Goal: Transaction & Acquisition: Obtain resource

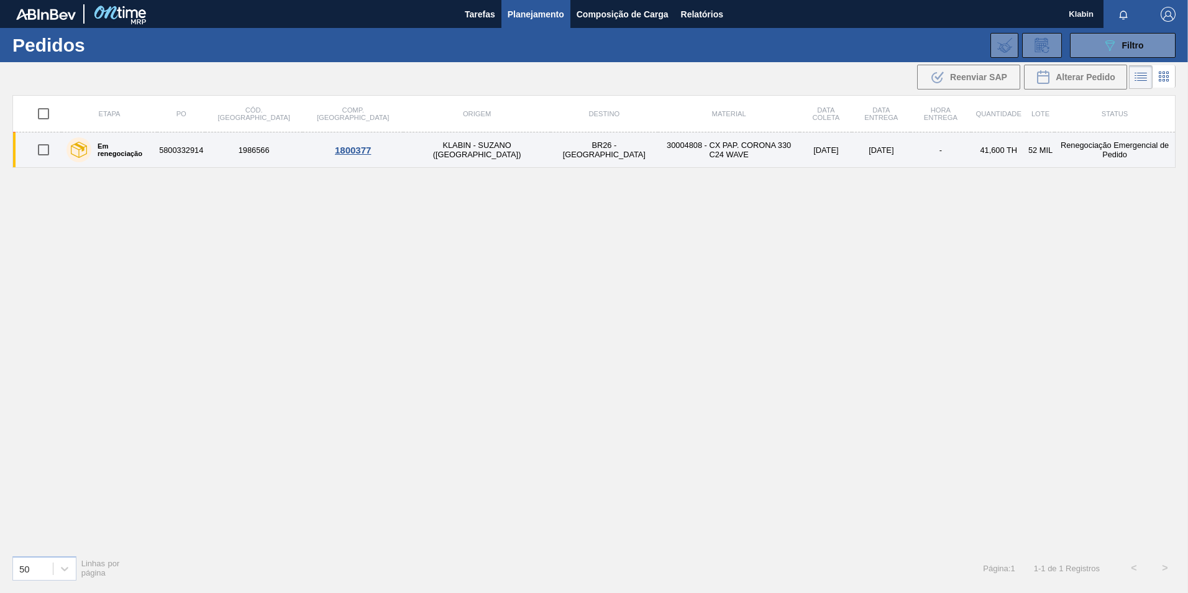
click at [403, 152] on td "KLABIN - SUZANO ([GEOGRAPHIC_DATA])" at bounding box center [476, 149] width 147 height 35
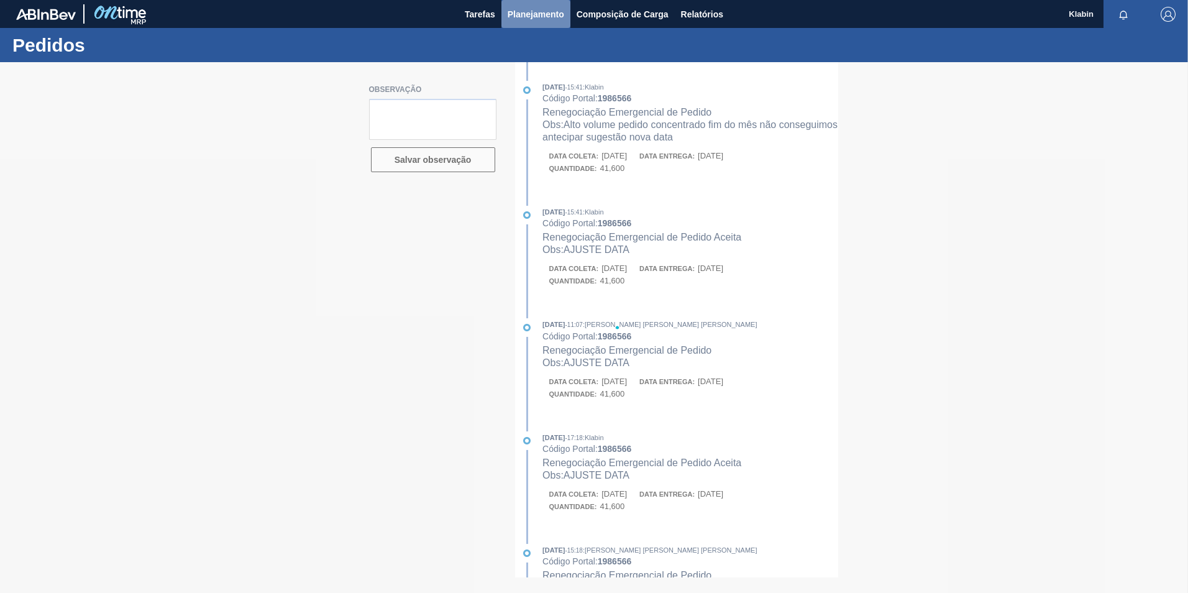
click at [531, 17] on span "Planejamento" at bounding box center [536, 14] width 57 height 15
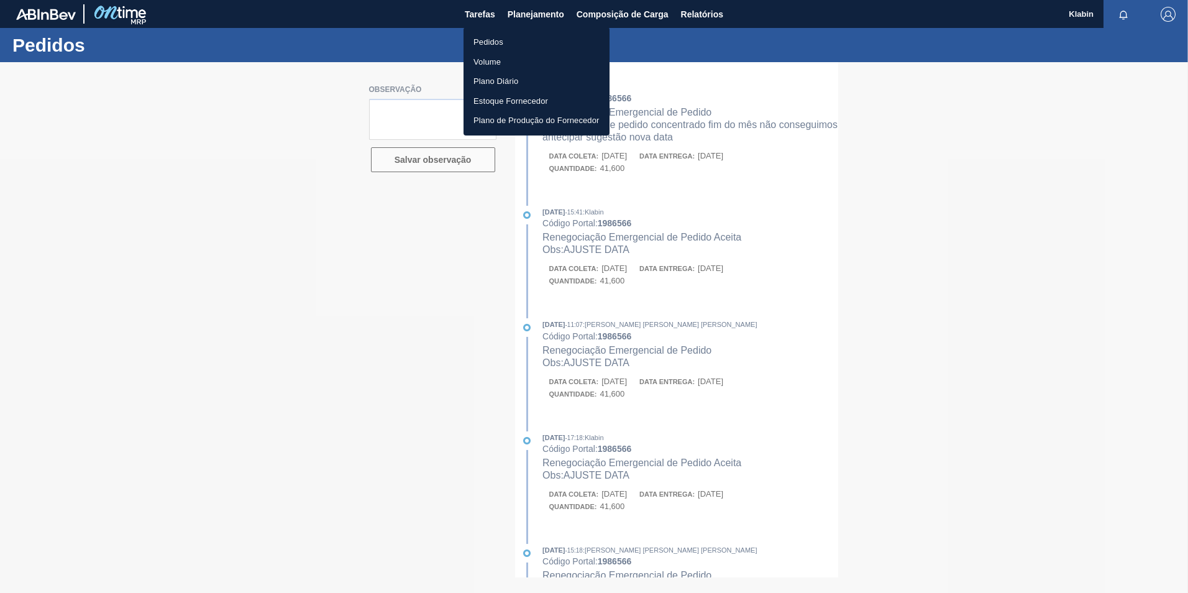
click at [499, 43] on li "Pedidos" at bounding box center [536, 42] width 146 height 20
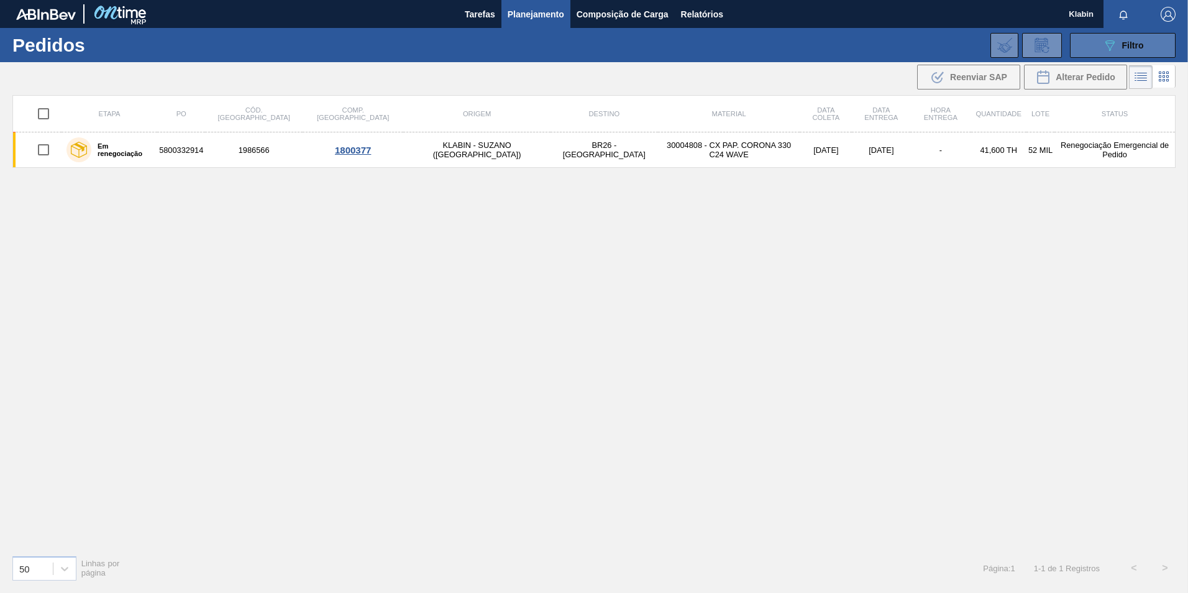
click at [1101, 45] on button "089F7B8B-B2A5-4AFE-B5C0-19BA573D28AC Filtro" at bounding box center [1123, 45] width 106 height 25
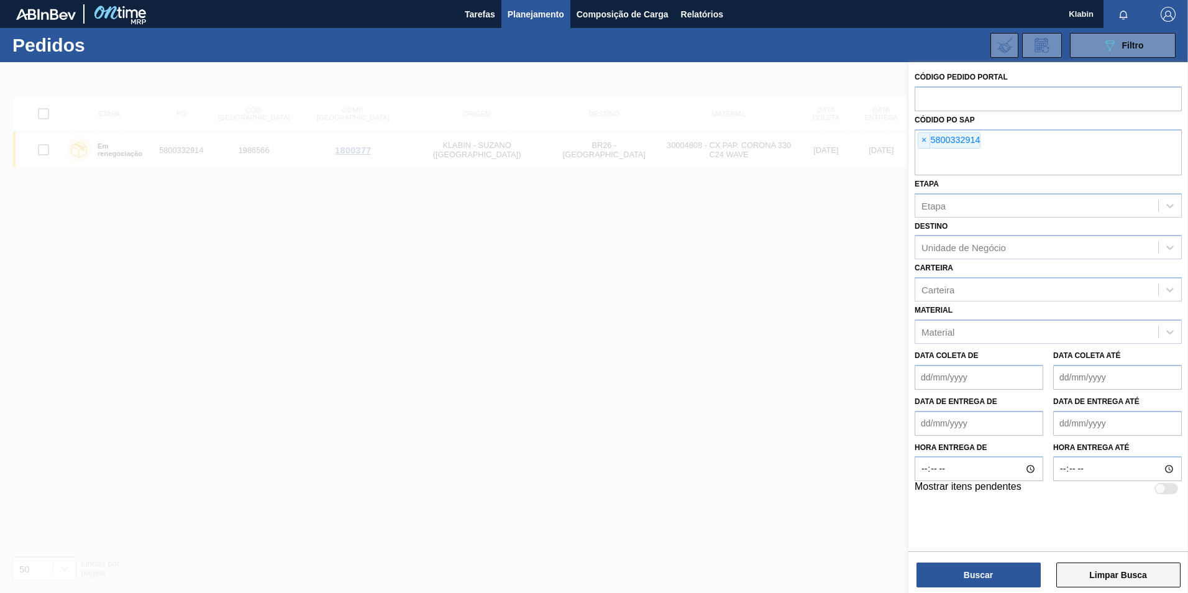
click at [1134, 576] on button "Limpar Busca" at bounding box center [1118, 574] width 124 height 25
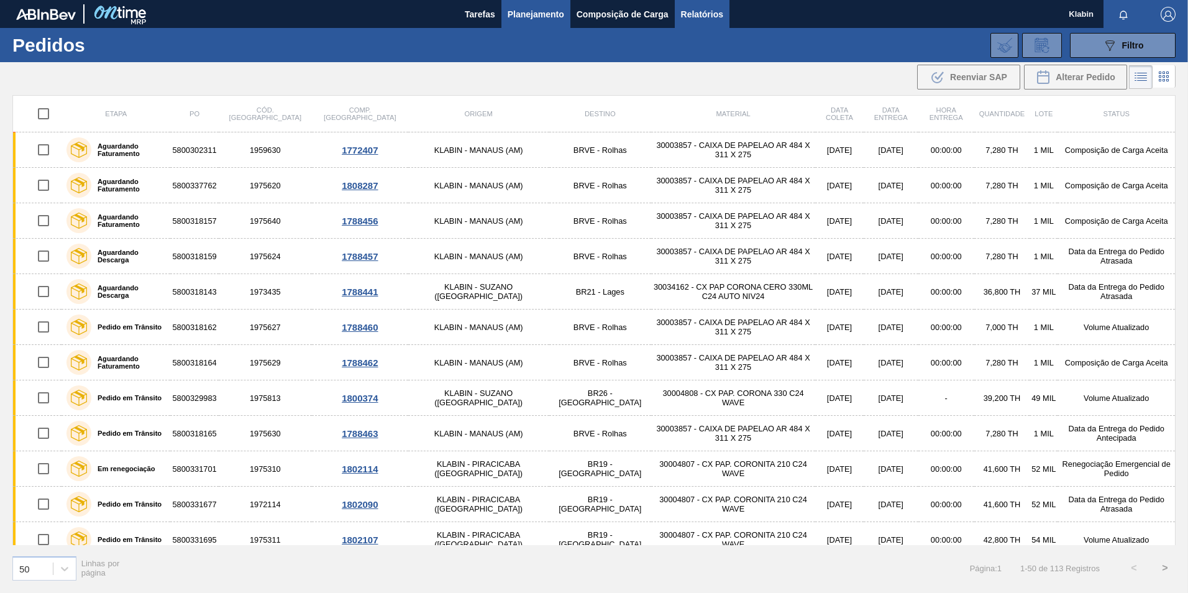
click at [712, 20] on span "Relatórios" at bounding box center [702, 14] width 42 height 15
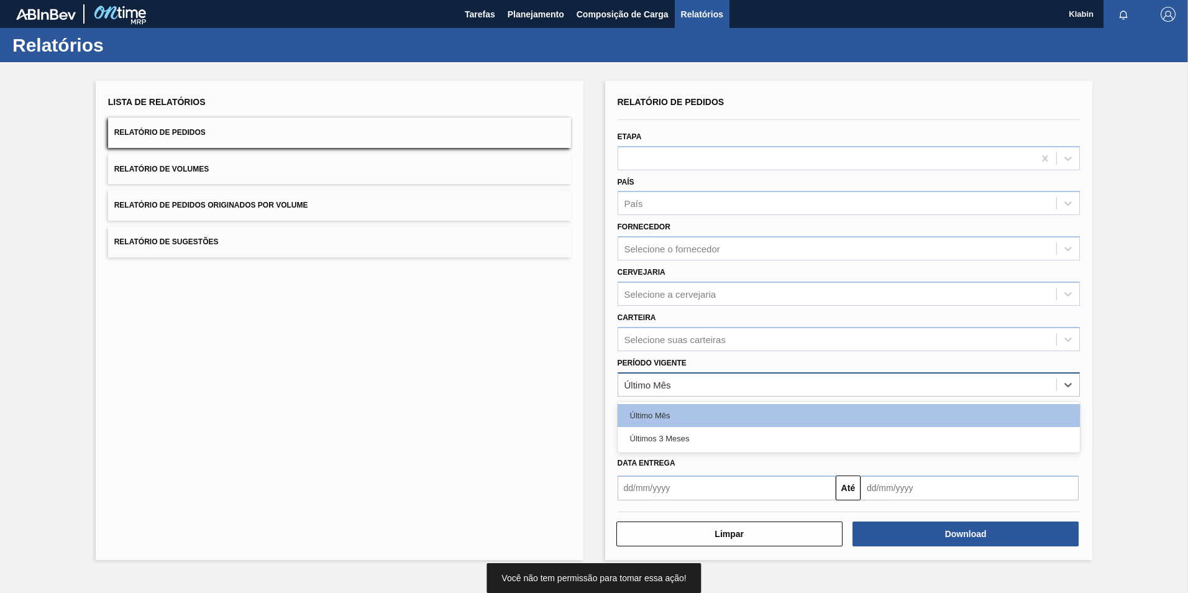
click at [783, 388] on div "Último Mês" at bounding box center [837, 384] width 439 height 18
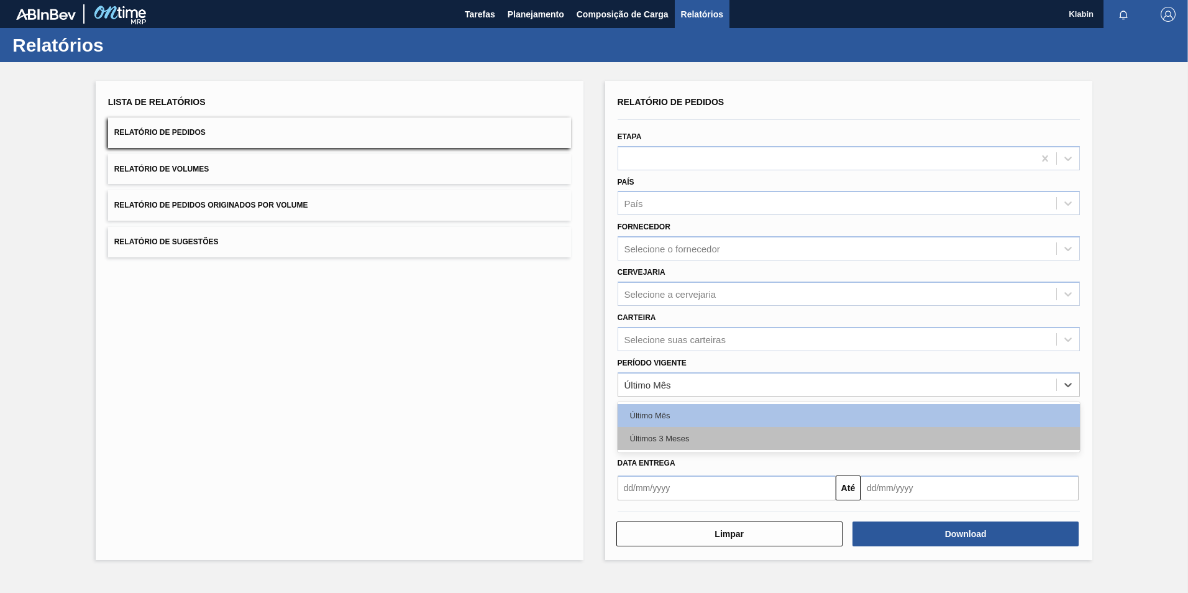
click at [752, 439] on div "Últimos 3 Meses" at bounding box center [848, 438] width 463 height 23
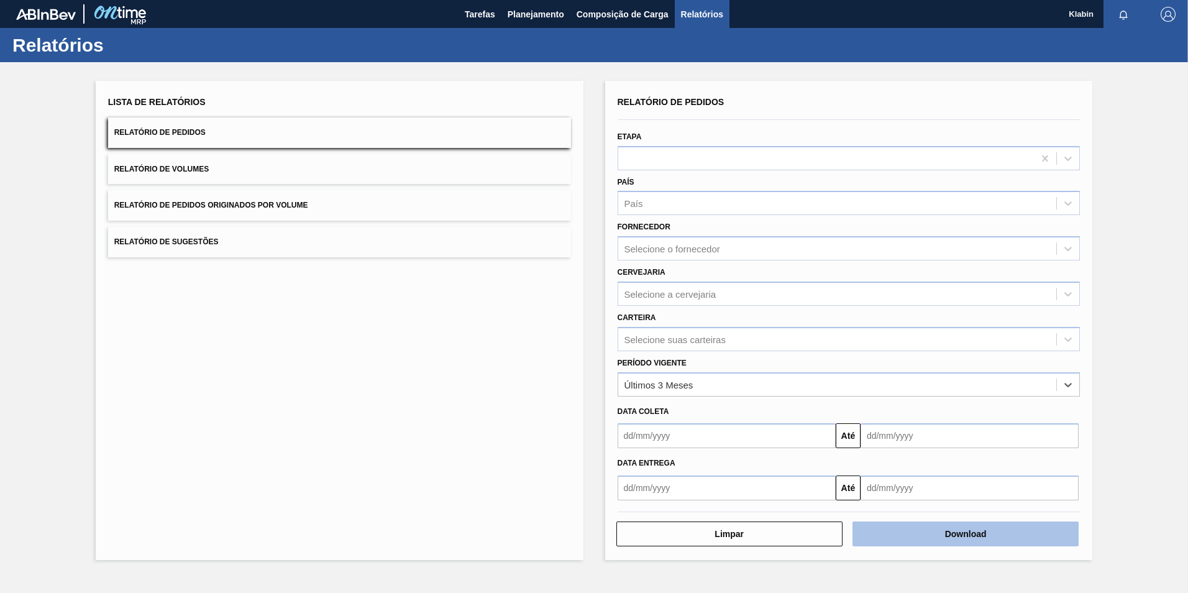
click at [986, 535] on button "Download" at bounding box center [965, 533] width 226 height 25
